Goal: Navigation & Orientation: Find specific page/section

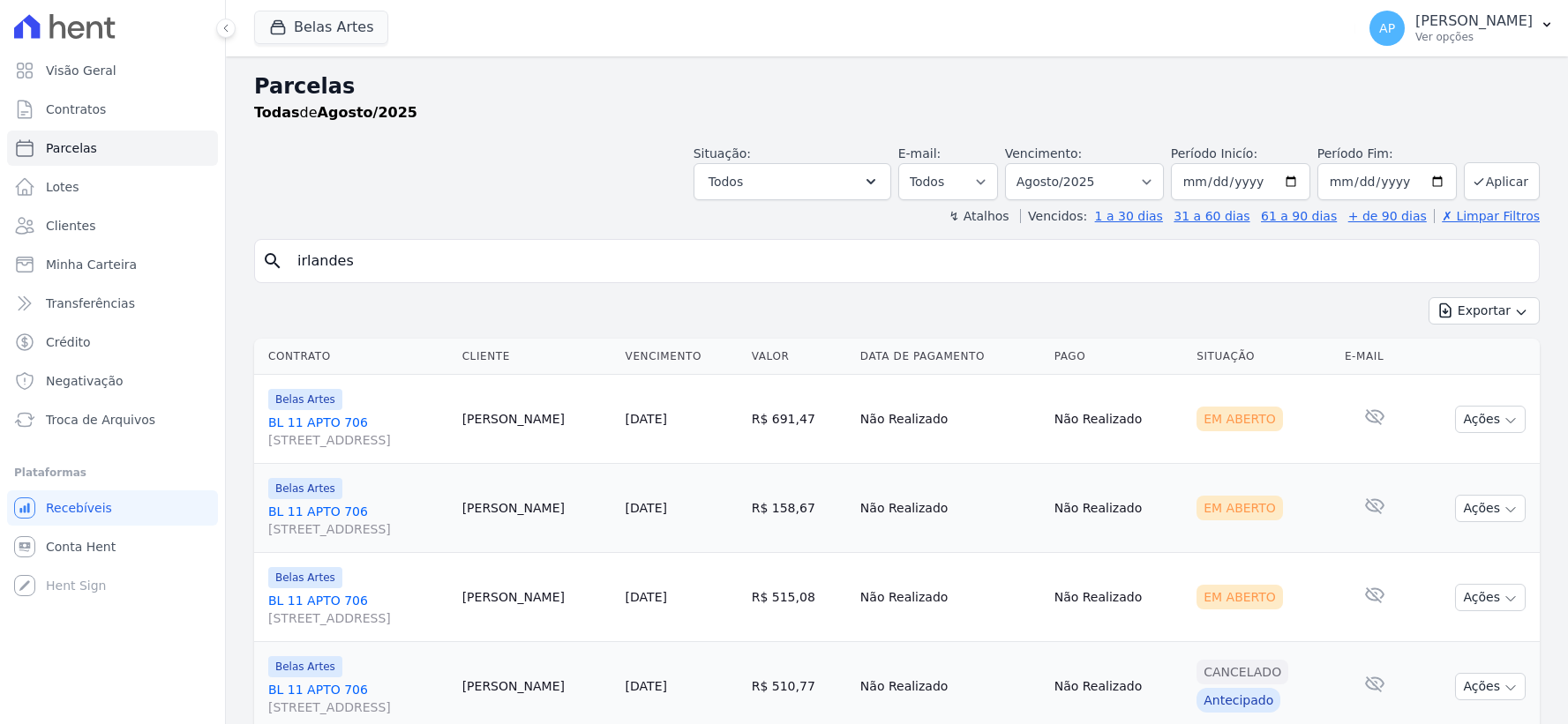
select select
click at [92, 542] on span "Conta Hent" at bounding box center [80, 546] width 70 height 18
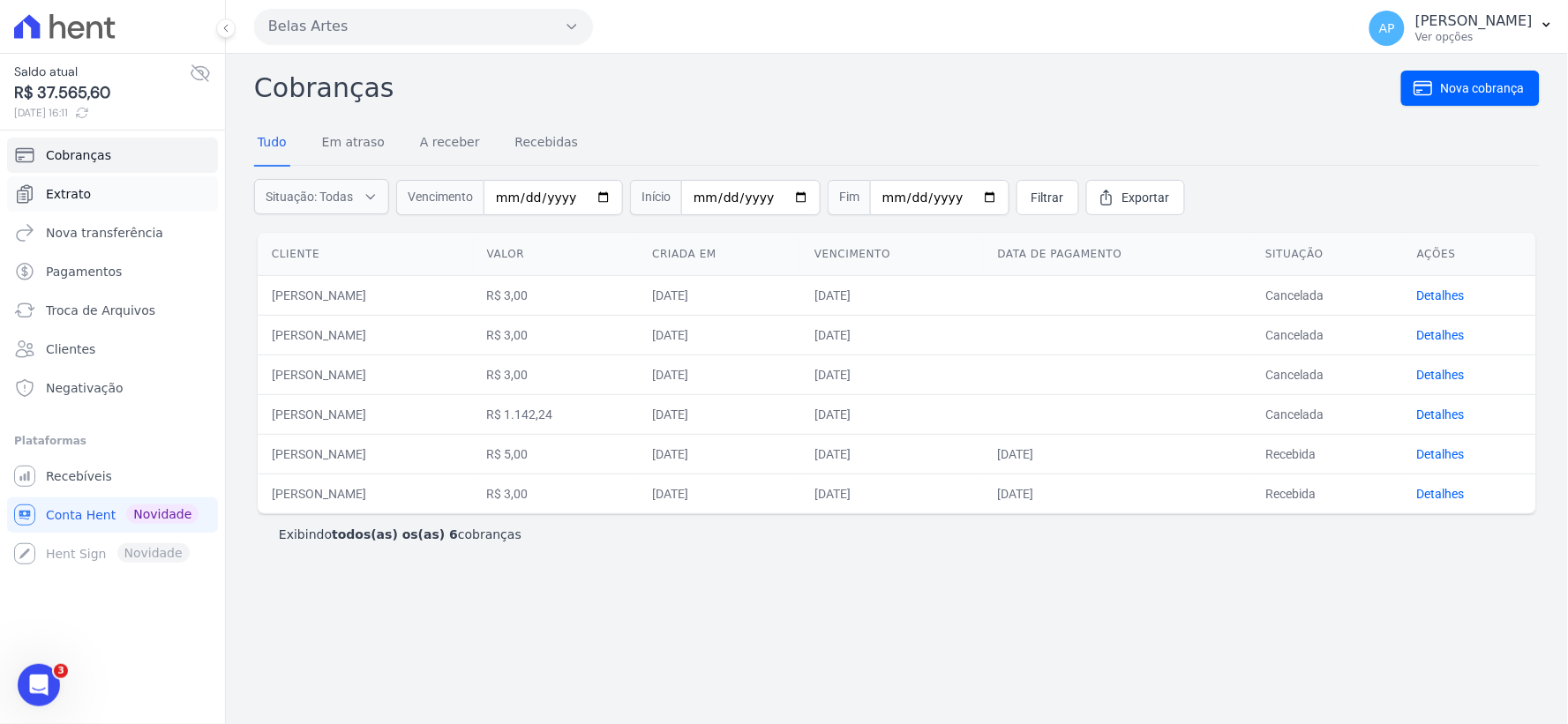
click at [79, 190] on span "Extrato" at bounding box center [68, 193] width 45 height 18
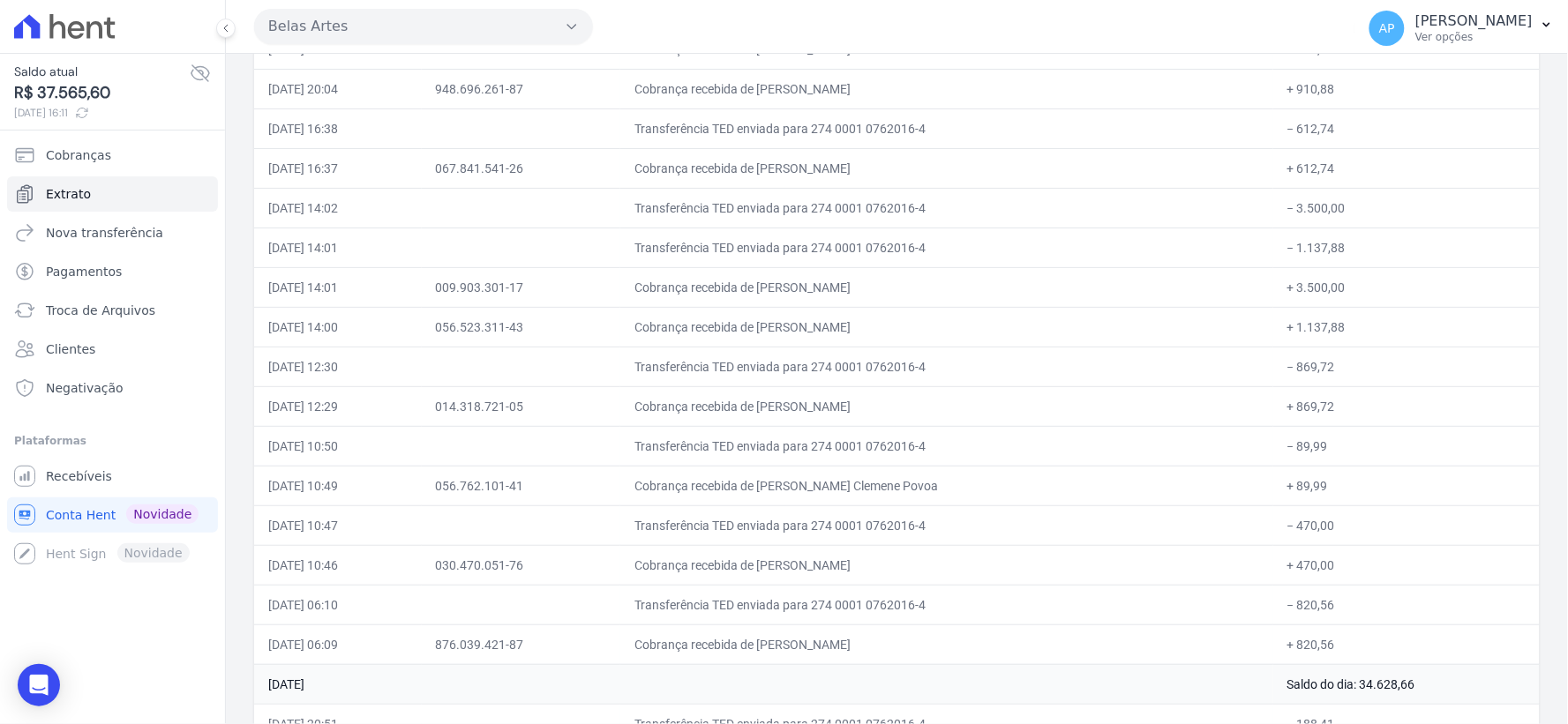
scroll to position [5193, 0]
